Goal: Use online tool/utility: Utilize a website feature to perform a specific function

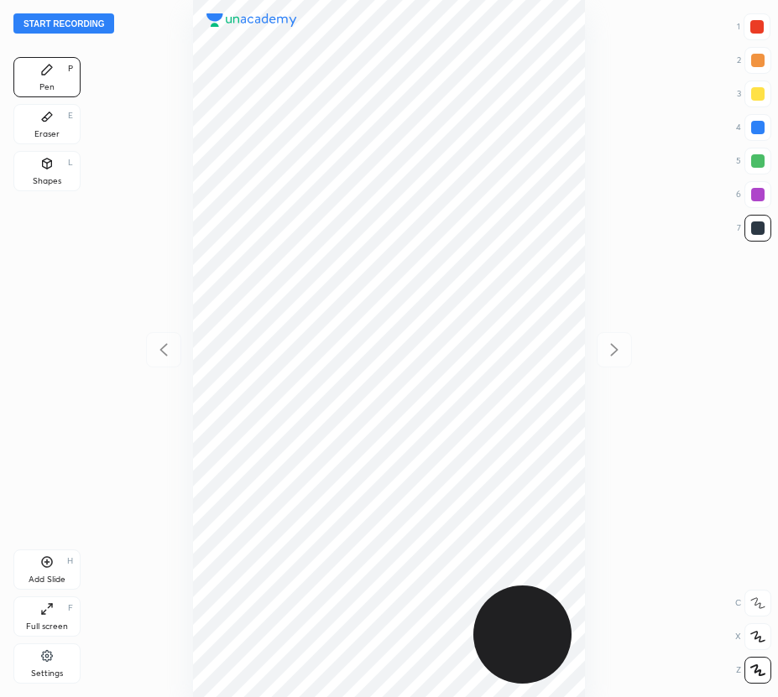
scroll to position [697, 509]
click at [76, 25] on button "Start recording" at bounding box center [63, 23] width 101 height 20
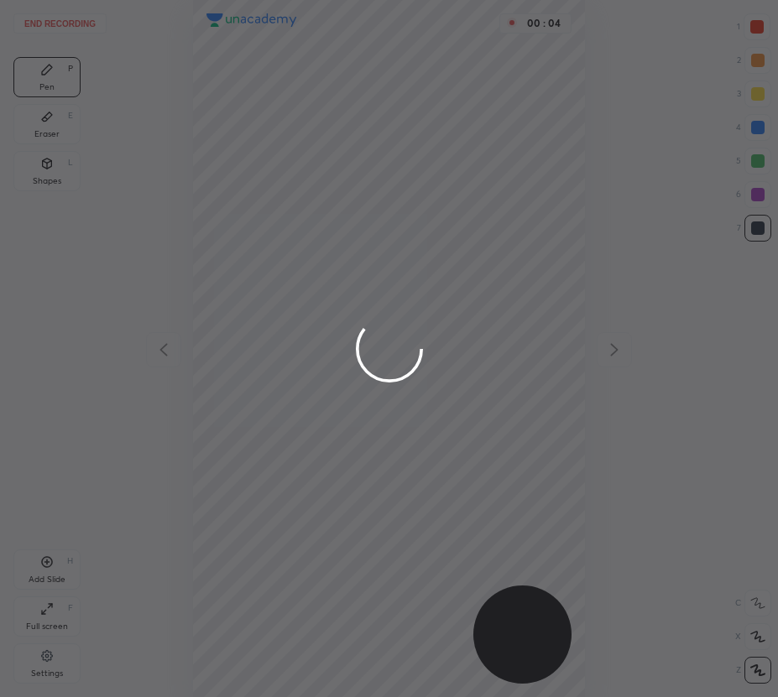
click at [764, 128] on div at bounding box center [389, 348] width 778 height 697
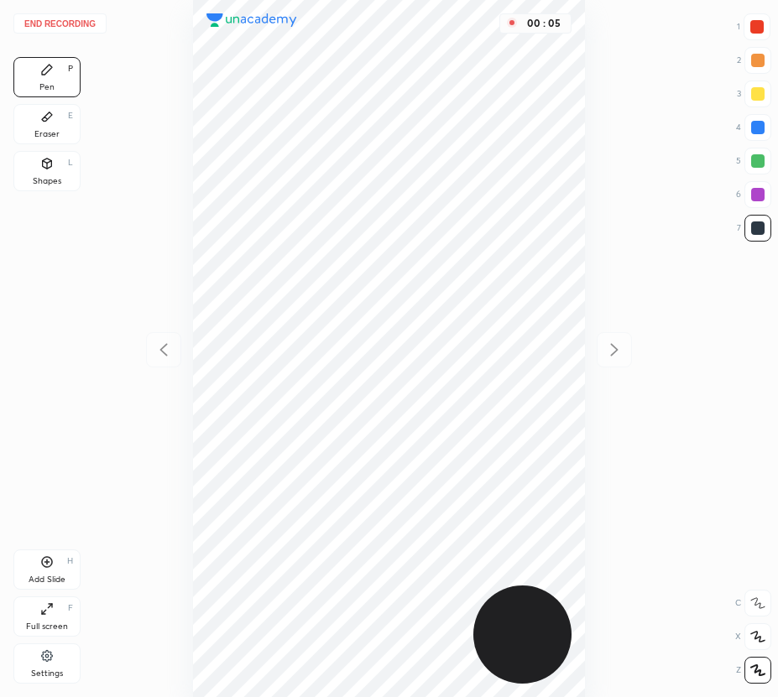
click at [757, 135] on div at bounding box center [757, 127] width 27 height 27
drag, startPoint x: 48, startPoint y: 117, endPoint x: 93, endPoint y: 114, distance: 45.4
click at [51, 117] on icon at bounding box center [46, 116] width 13 height 13
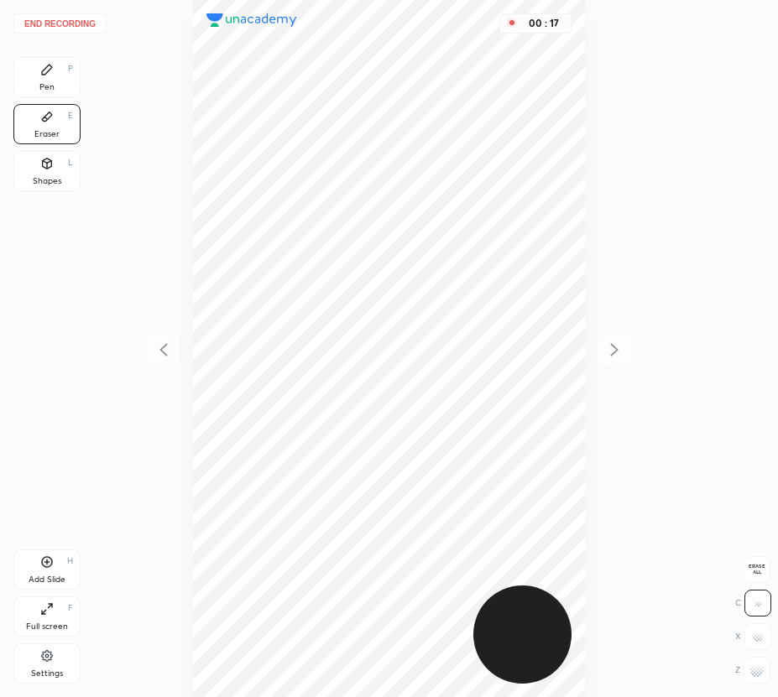
click at [60, 76] on div "Pen P" at bounding box center [46, 77] width 67 height 40
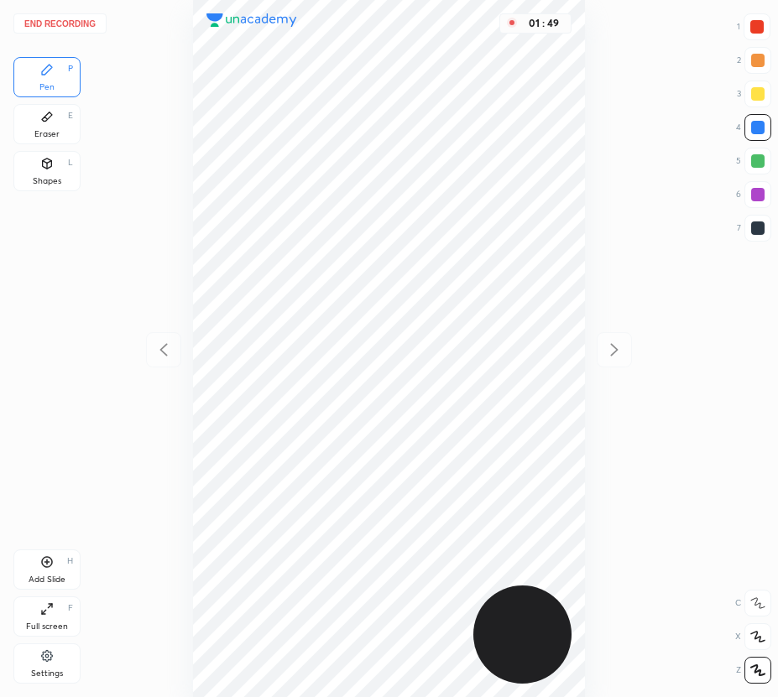
click at [40, 573] on div "Add Slide H" at bounding box center [46, 570] width 67 height 40
drag, startPoint x: 51, startPoint y: 129, endPoint x: 188, endPoint y: 138, distance: 137.1
click at [60, 133] on div "Eraser E" at bounding box center [46, 124] width 67 height 40
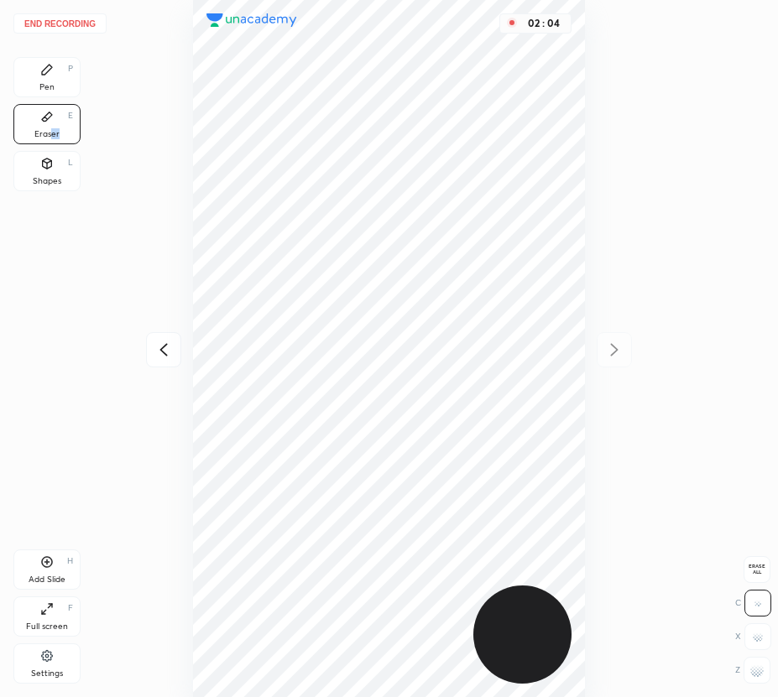
click at [54, 83] on div "Pen" at bounding box center [46, 87] width 15 height 8
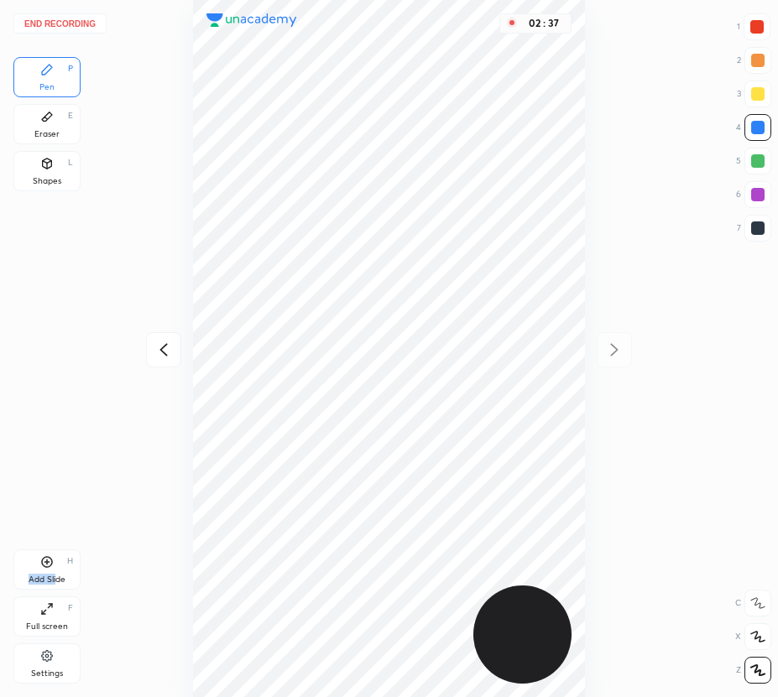
click at [57, 571] on div "Add Slide H" at bounding box center [46, 570] width 67 height 40
click at [54, 565] on div "Add Slide H" at bounding box center [46, 570] width 67 height 40
click at [40, 130] on div "Eraser" at bounding box center [46, 134] width 25 height 8
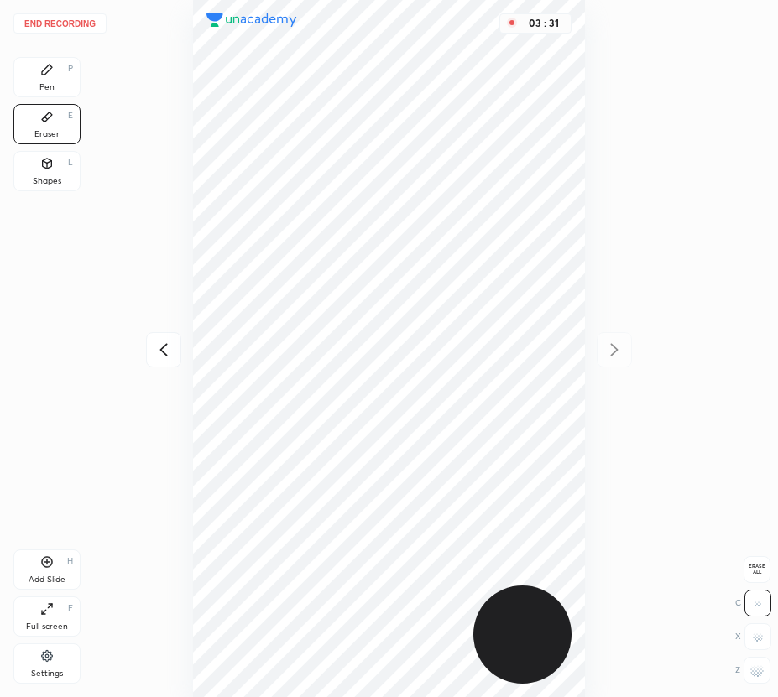
drag, startPoint x: 38, startPoint y: 70, endPoint x: 186, endPoint y: 86, distance: 149.3
click at [44, 73] on div "Pen P" at bounding box center [46, 77] width 67 height 40
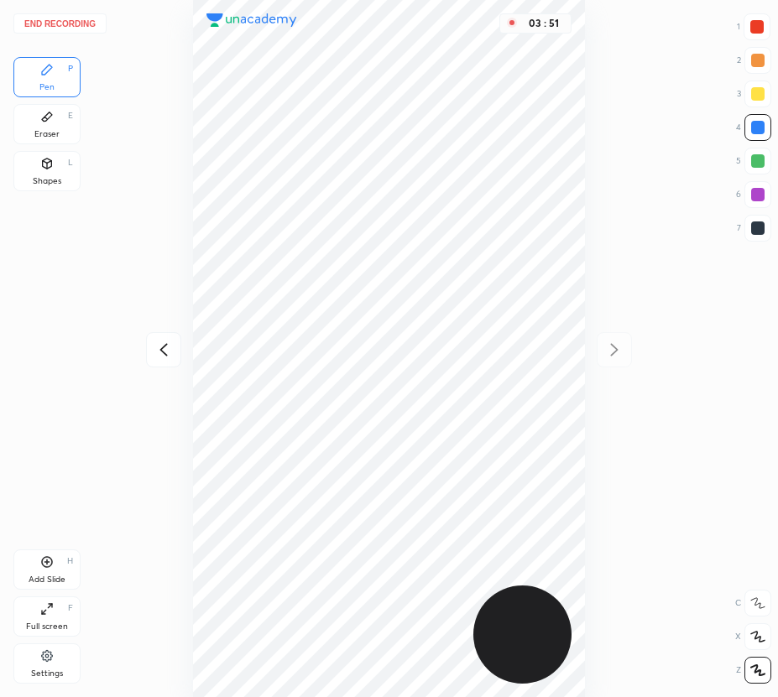
click at [749, 192] on div at bounding box center [757, 194] width 27 height 27
click at [79, 31] on button "End recording" at bounding box center [59, 23] width 93 height 20
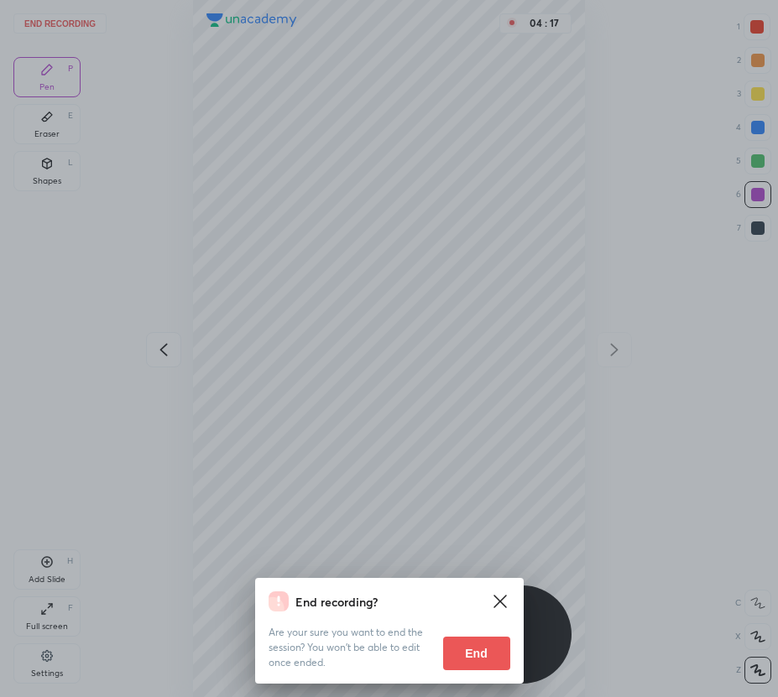
click at [468, 652] on button "End" at bounding box center [476, 654] width 67 height 34
